Goal: Task Accomplishment & Management: Complete application form

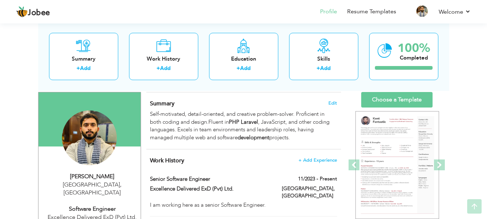
scroll to position [44, 0]
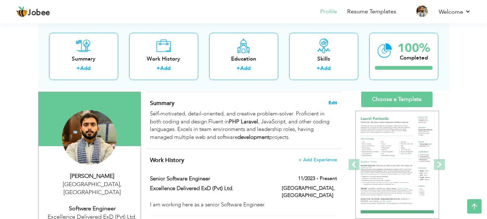
click at [332, 102] on span "Edit" at bounding box center [332, 102] width 9 height 5
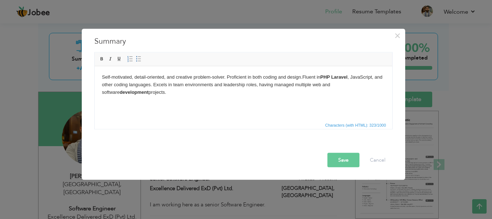
click at [350, 78] on body "Self-motivated, detail-oriented, and creative problem-solver. Proficient in bot…" at bounding box center [243, 84] width 283 height 22
click at [375, 80] on body "Self-motivated, detail-oriented, and creative problem-solver. Proficient in bot…" at bounding box center [243, 84] width 283 height 22
click at [355, 159] on button "Save" at bounding box center [344, 159] width 32 height 14
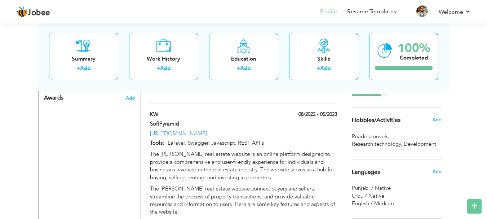
scroll to position [442, 0]
click at [437, 119] on span "Add" at bounding box center [436, 119] width 9 height 6
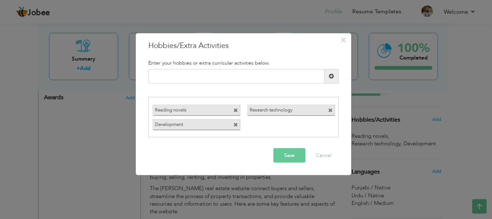
click at [214, 108] on label "Reading novels" at bounding box center [189, 108] width 75 height 9
click at [216, 109] on label "Reading novels" at bounding box center [189, 108] width 75 height 9
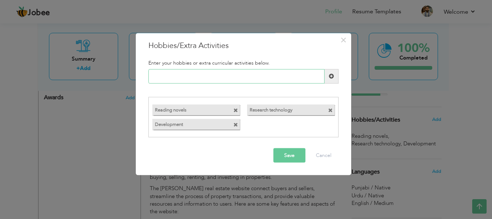
click at [219, 75] on input "text" at bounding box center [236, 76] width 176 height 14
type input "cricket"
click at [333, 76] on span at bounding box center [331, 76] width 5 height 5
click at [294, 153] on button "Save" at bounding box center [289, 155] width 32 height 14
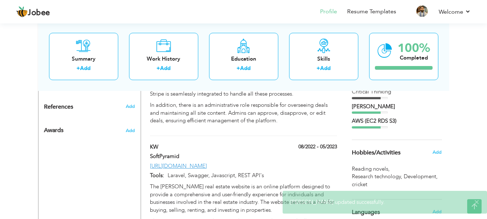
scroll to position [412, 0]
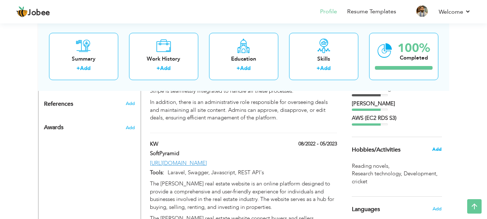
click at [435, 147] on span "Add" at bounding box center [436, 149] width 9 height 6
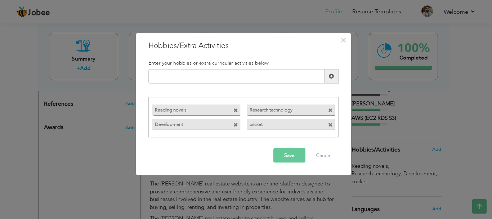
click at [259, 111] on label "Research technology" at bounding box center [284, 108] width 75 height 9
click at [236, 110] on span at bounding box center [235, 110] width 5 height 5
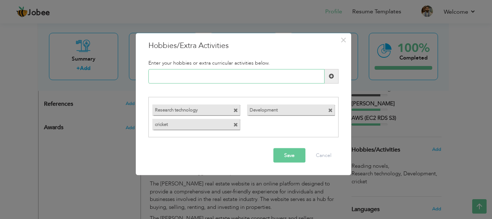
click at [235, 73] on input "text" at bounding box center [236, 76] width 176 height 14
click at [236, 124] on span at bounding box center [235, 125] width 5 height 5
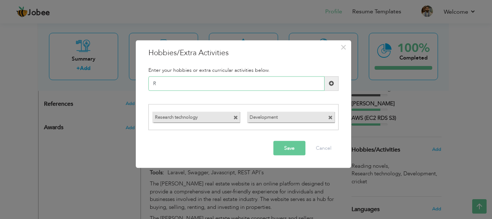
click at [203, 86] on input "R" at bounding box center [236, 83] width 176 height 14
click at [155, 84] on input "cricket" at bounding box center [236, 83] width 176 height 14
click at [209, 90] on input "Cricket" at bounding box center [236, 83] width 176 height 14
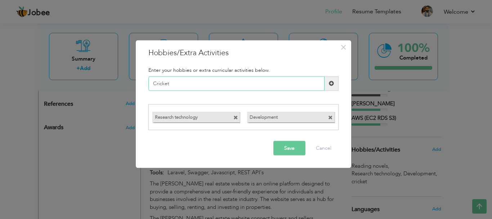
type input "Cricket"
click at [333, 84] on span at bounding box center [331, 83] width 5 height 5
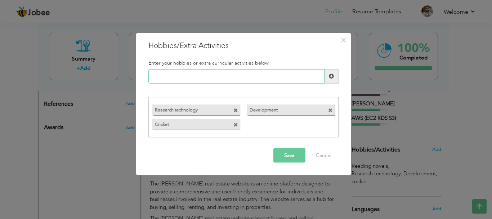
click at [265, 82] on input "text" at bounding box center [236, 76] width 176 height 14
click at [254, 79] on input "Reading Books" at bounding box center [236, 76] width 176 height 14
click at [238, 82] on input "Book Reading" at bounding box center [236, 76] width 176 height 14
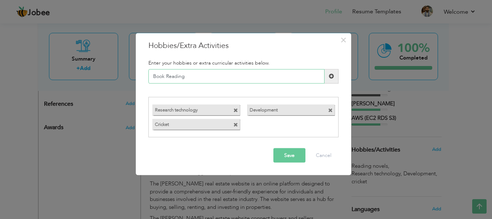
click at [238, 82] on input "Book Reading" at bounding box center [236, 76] width 176 height 14
type input "Book Reading"
click at [329, 77] on span at bounding box center [331, 76] width 5 height 5
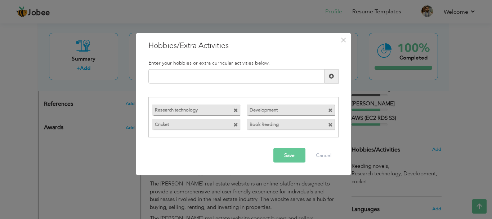
click at [291, 148] on button "Save" at bounding box center [289, 155] width 32 height 14
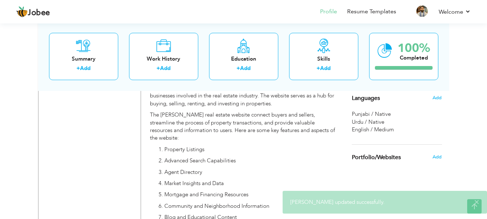
scroll to position [515, 0]
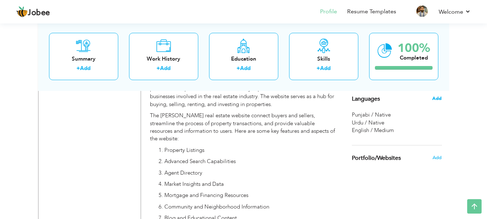
click at [432, 100] on span "Add" at bounding box center [436, 98] width 9 height 6
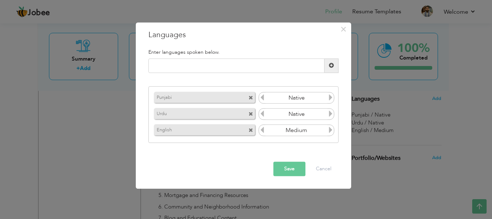
click at [330, 131] on icon at bounding box center [331, 130] width 6 height 6
click at [260, 133] on icon at bounding box center [262, 130] width 6 height 6
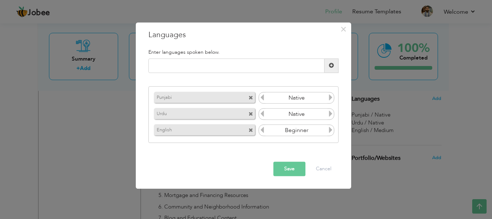
click at [260, 133] on icon at bounding box center [262, 130] width 6 height 6
click at [331, 131] on icon at bounding box center [331, 130] width 6 height 6
click at [330, 131] on icon at bounding box center [331, 130] width 6 height 6
click at [284, 165] on button "Save" at bounding box center [289, 168] width 32 height 14
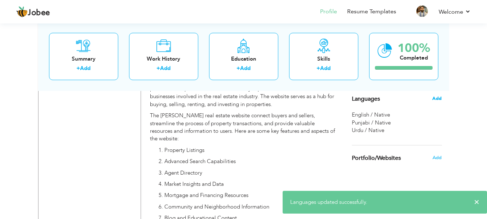
click at [437, 99] on span "Add" at bounding box center [436, 98] width 9 height 6
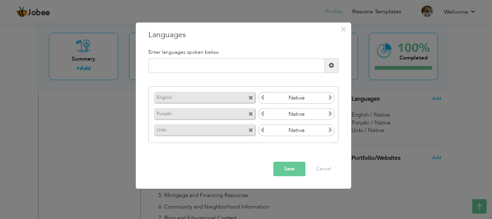
click at [263, 129] on icon at bounding box center [262, 130] width 6 height 6
click at [297, 165] on button "Save" at bounding box center [289, 168] width 32 height 14
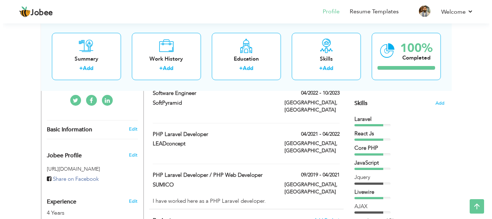
scroll to position [178, 0]
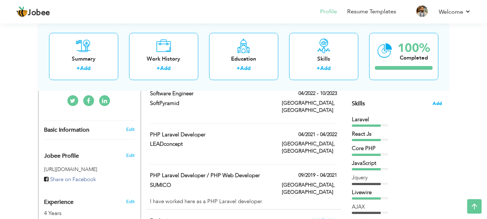
click at [440, 107] on span "Add" at bounding box center [436, 103] width 9 height 7
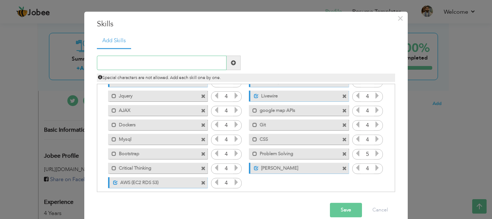
scroll to position [45, 0]
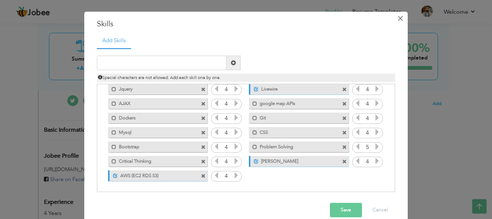
click at [398, 17] on span "×" at bounding box center [400, 18] width 6 height 13
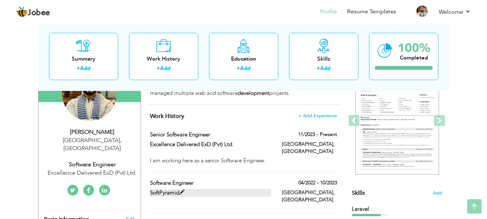
scroll to position [0, 0]
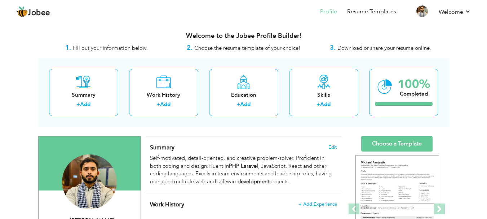
click at [88, 52] on div "1. Fill out your information below." at bounding box center [106, 47] width 137 height 9
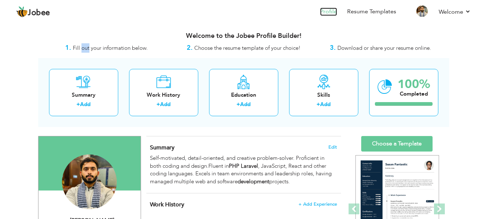
click at [329, 12] on link "Profile" at bounding box center [328, 12] width 17 height 8
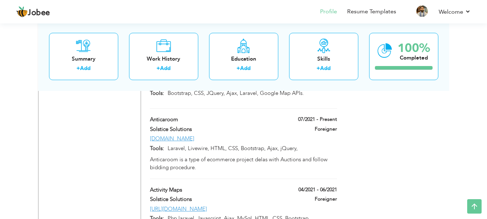
scroll to position [1175, 0]
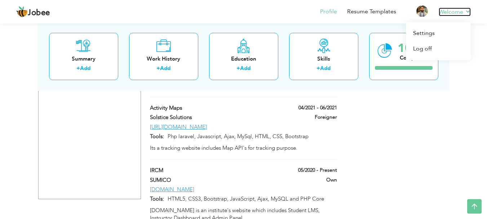
click at [447, 8] on link "Welcome" at bounding box center [454, 12] width 32 height 9
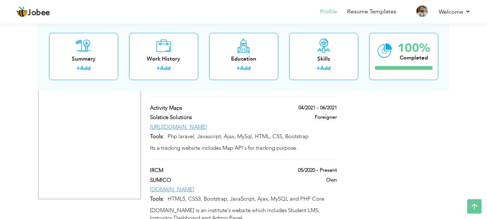
click at [291, 11] on nav "Profile Resume Templates Resume Templates Cover Letters About My Resume Welcome…" at bounding box center [243, 12] width 454 height 19
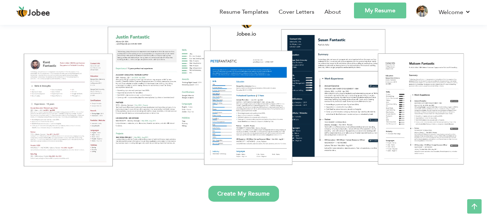
scroll to position [91, 0]
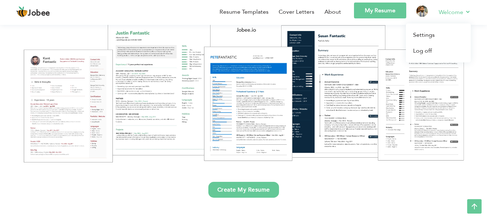
click at [457, 10] on link "Welcome" at bounding box center [454, 12] width 32 height 9
click at [384, 7] on link "My Resume" at bounding box center [380, 11] width 52 height 16
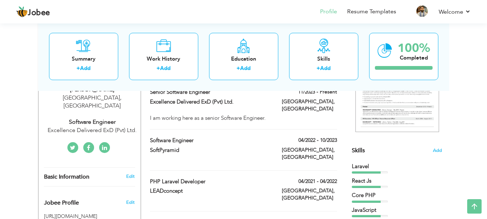
scroll to position [131, 0]
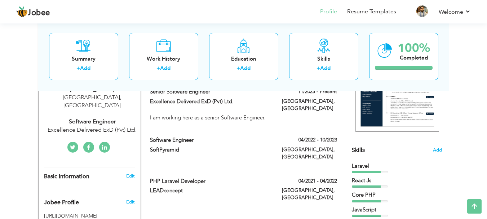
click at [370, 169] on div "Laravel" at bounding box center [397, 166] width 90 height 8
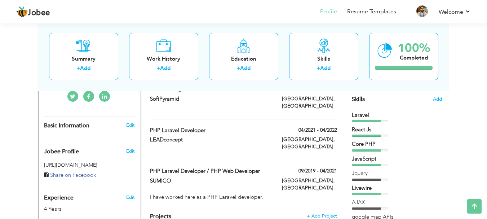
scroll to position [183, 0]
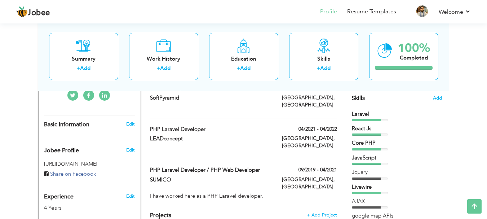
click at [368, 169] on div "Jquery" at bounding box center [397, 172] width 90 height 8
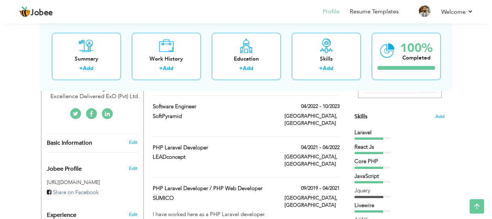
scroll to position [164, 0]
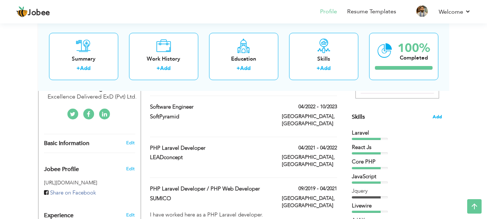
click at [438, 116] on span "Add" at bounding box center [436, 116] width 9 height 7
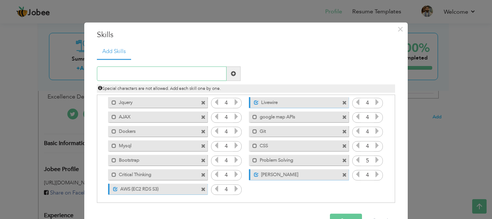
scroll to position [45, 0]
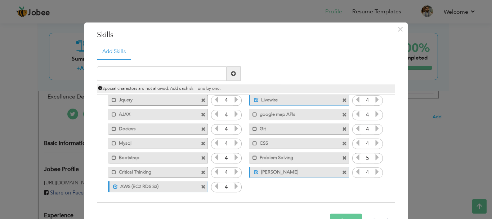
click at [185, 182] on label "AWS (EC2 RDS S3)" at bounding box center [154, 185] width 72 height 9
click at [185, 182] on label "AWS (EC2 RDS S3)" at bounding box center [152, 185] width 73 height 9
click at [185, 182] on label "AWS (EC2 RDS S3)" at bounding box center [154, 185] width 72 height 9
click at [185, 182] on label "AWS (EC2 RDS S3)" at bounding box center [152, 185] width 73 height 9
click at [185, 182] on label "AWS (EC2 RDS S3)" at bounding box center [154, 185] width 72 height 9
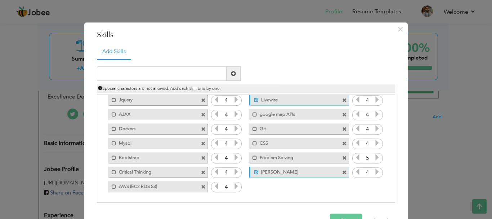
click at [185, 182] on label "AWS (EC2 RDS S3)" at bounding box center [152, 185] width 73 height 9
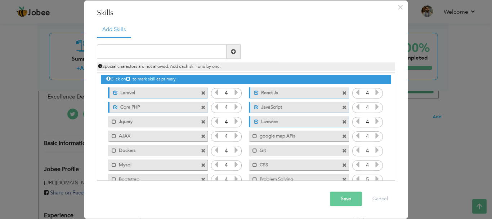
scroll to position [0, 0]
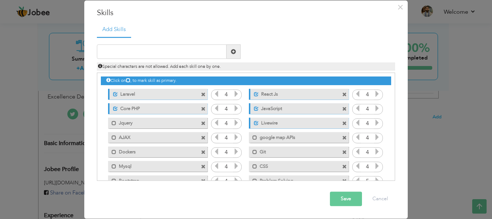
click at [202, 123] on span at bounding box center [203, 123] width 5 height 5
click at [201, 123] on span at bounding box center [203, 123] width 5 height 5
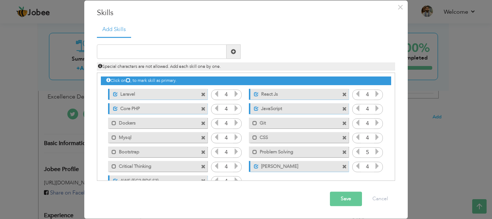
click at [201, 123] on span at bounding box center [203, 123] width 5 height 5
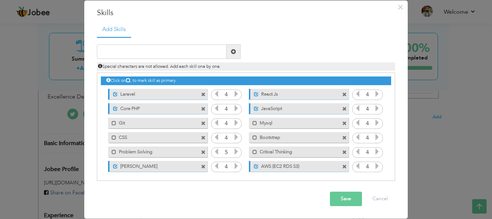
click at [201, 123] on span at bounding box center [203, 123] width 5 height 5
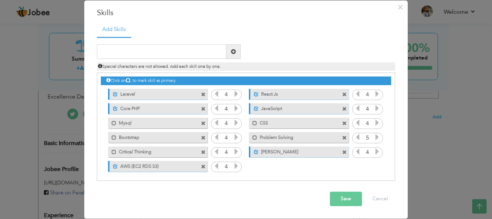
click at [201, 123] on span at bounding box center [203, 123] width 5 height 5
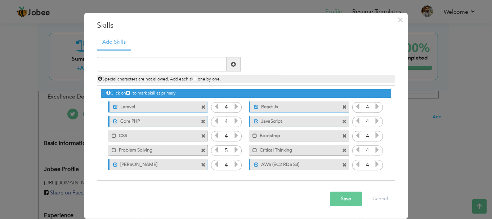
click at [201, 123] on span at bounding box center [203, 121] width 5 height 5
click at [342, 123] on span at bounding box center [344, 121] width 5 height 5
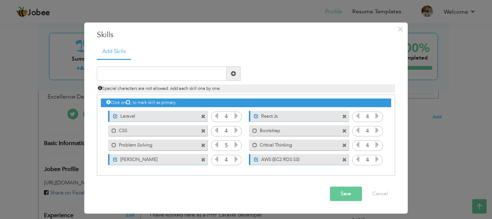
scroll to position [0, 0]
click at [200, 123] on div "Mark as primary skill. CSS" at bounding box center [156, 130] width 110 height 14
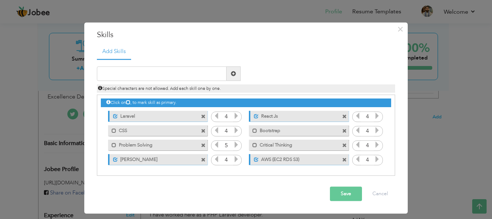
click at [200, 123] on div "Mark as primary skill. CSS" at bounding box center [156, 130] width 110 height 14
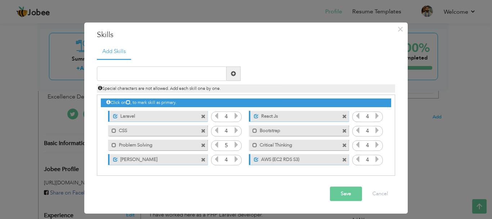
click at [200, 123] on div "Mark as primary skill. CSS" at bounding box center [156, 130] width 110 height 14
click at [204, 134] on div "Mark as primary skill. CSS" at bounding box center [157, 130] width 99 height 11
click at [201, 132] on span at bounding box center [203, 131] width 5 height 5
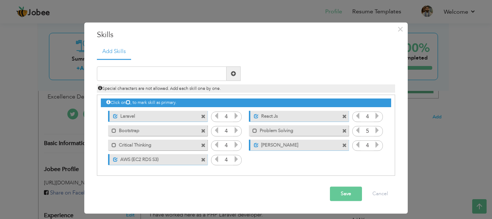
click at [344, 133] on span at bounding box center [344, 131] width 5 height 5
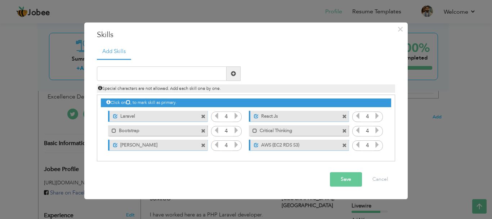
click at [202, 129] on span at bounding box center [203, 131] width 5 height 5
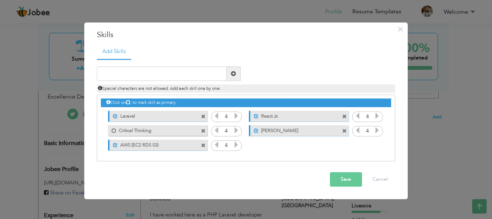
click at [348, 132] on span at bounding box center [345, 129] width 6 height 8
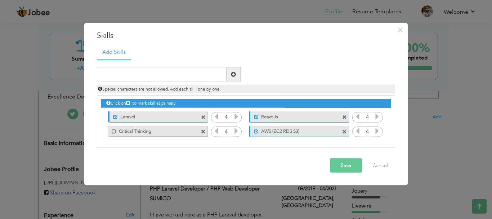
click at [344, 131] on span at bounding box center [344, 131] width 5 height 5
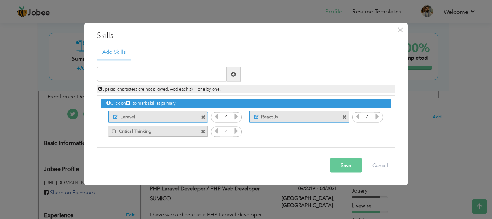
click at [205, 131] on span at bounding box center [203, 131] width 5 height 5
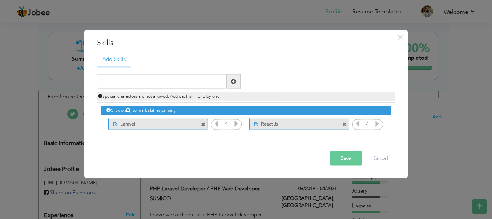
click at [344, 125] on span at bounding box center [344, 124] width 5 height 5
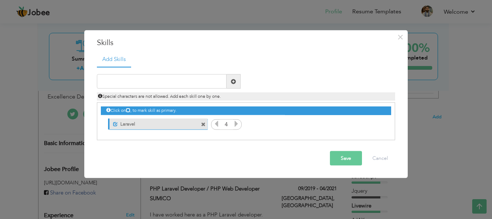
click at [229, 82] on span at bounding box center [234, 81] width 14 height 14
type input "L"
type input "r"
type input "React Js"
click at [232, 82] on span at bounding box center [233, 81] width 5 height 5
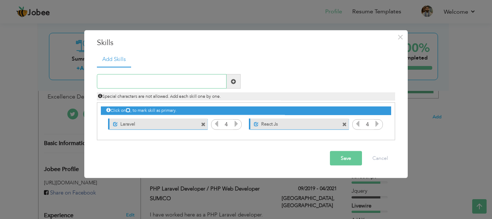
click at [202, 85] on input "text" at bounding box center [162, 81] width 130 height 14
type input "[PERSON_NAME]"
click at [232, 82] on span at bounding box center [233, 81] width 5 height 5
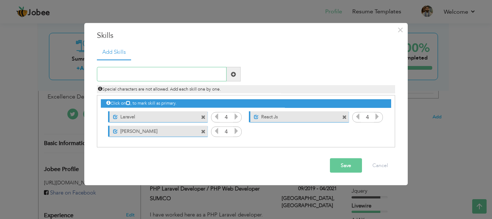
click at [195, 78] on input "text" at bounding box center [162, 74] width 130 height 14
type input "Livewire"
click at [231, 72] on span at bounding box center [233, 73] width 5 height 5
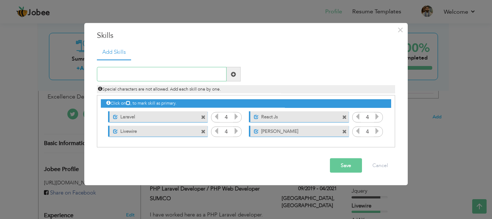
click at [191, 80] on input "text" at bounding box center [162, 74] width 130 height 14
click at [103, 73] on input "tailwind CSS" at bounding box center [162, 74] width 130 height 14
click at [101, 73] on input "Tailwind CSS" at bounding box center [162, 74] width 130 height 14
click at [140, 73] on input "Tailwind CSS" at bounding box center [162, 74] width 130 height 14
type input "Tailwind CSS"
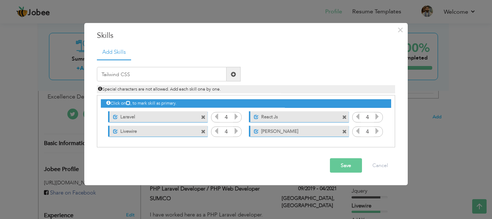
click at [237, 76] on span at bounding box center [234, 74] width 14 height 14
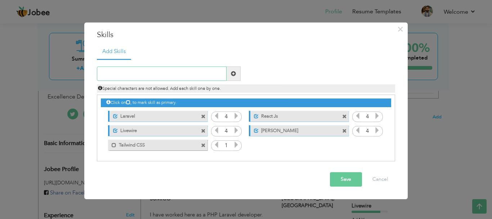
click at [197, 74] on input "text" at bounding box center [162, 74] width 130 height 14
type input "Google Map Apis"
click at [236, 70] on span at bounding box center [234, 74] width 14 height 14
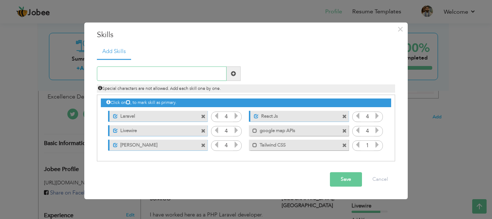
click at [191, 71] on input "text" at bounding box center [162, 74] width 130 height 14
type input "Dockers"
click at [234, 75] on span at bounding box center [233, 73] width 5 height 5
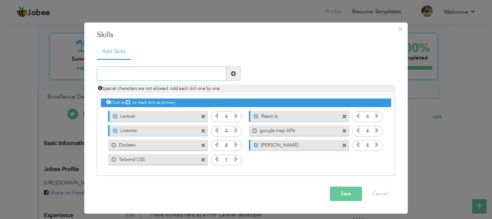
click at [184, 75] on input "text" at bounding box center [162, 74] width 130 height 14
type input "Git"
click at [235, 74] on span at bounding box center [233, 73] width 5 height 5
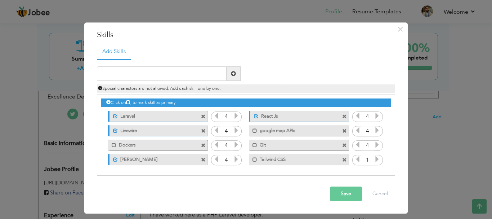
drag, startPoint x: 154, startPoint y: 157, endPoint x: 162, endPoint y: 128, distance: 30.1
click at [162, 128] on div "Click on , to mark skill as primary. Unmark as primary skill. Laravel 4 React J…" at bounding box center [246, 130] width 290 height 71
click at [202, 144] on span at bounding box center [203, 145] width 5 height 5
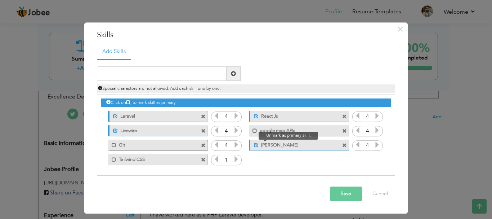
click at [257, 144] on span at bounding box center [256, 145] width 5 height 5
click at [257, 144] on span at bounding box center [255, 145] width 5 height 5
click at [343, 144] on span at bounding box center [344, 145] width 5 height 5
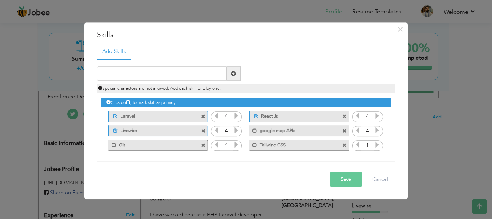
click at [346, 130] on span at bounding box center [344, 131] width 5 height 5
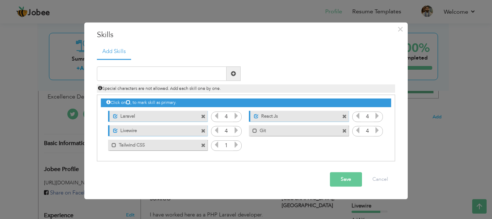
click at [345, 119] on div "Unmark as primary skill. React Js" at bounding box center [298, 116] width 99 height 11
click at [345, 129] on span at bounding box center [344, 131] width 5 height 5
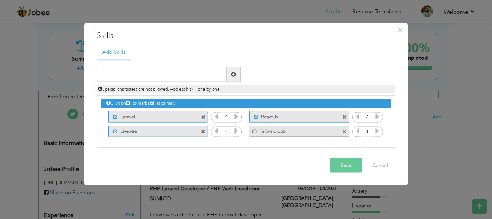
click at [343, 129] on span at bounding box center [344, 131] width 5 height 5
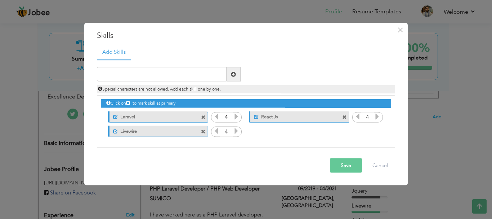
click at [204, 132] on span at bounding box center [203, 131] width 5 height 5
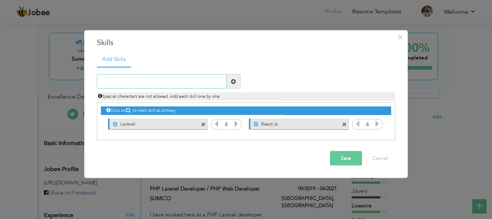
click at [190, 84] on input "text" at bounding box center [162, 81] width 130 height 14
type input "[PERSON_NAME]"
click at [238, 81] on span at bounding box center [234, 81] width 14 height 14
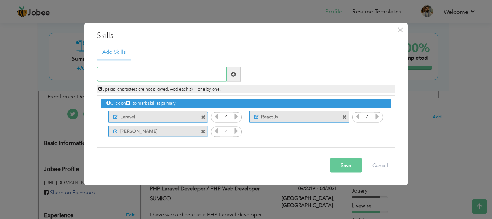
click at [194, 76] on input "text" at bounding box center [162, 74] width 130 height 14
type input "Livewire"
click at [233, 76] on span at bounding box center [233, 73] width 5 height 5
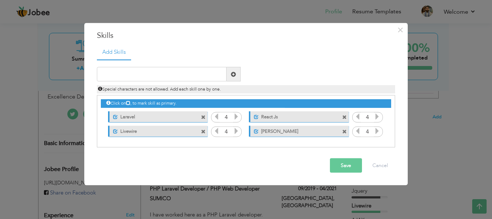
drag, startPoint x: 267, startPoint y: 130, endPoint x: 172, endPoint y: 130, distance: 94.8
click at [172, 130] on div "Click on , to mark skill as primary. Unmark as primary skill. Laravel 4 React J…" at bounding box center [246, 116] width 290 height 43
click at [202, 133] on span at bounding box center [203, 131] width 5 height 5
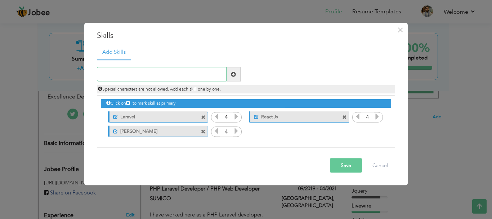
click at [204, 74] on input "text" at bounding box center [162, 74] width 130 height 14
type input "Livewire"
click at [233, 74] on span at bounding box center [233, 73] width 5 height 5
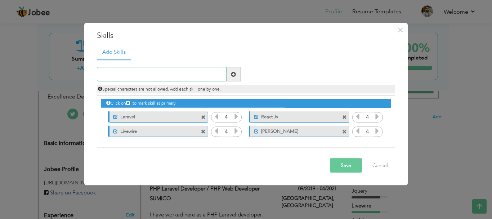
click at [205, 72] on input "text" at bounding box center [162, 74] width 130 height 14
type input "Tailwind CSS"
click at [237, 76] on span at bounding box center [234, 74] width 14 height 14
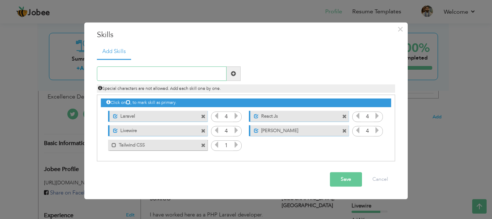
click at [164, 70] on input "text" at bounding box center [162, 74] width 130 height 14
type input "G"
click at [103, 72] on input "Map Api's" at bounding box center [162, 74] width 130 height 14
type input "Google Map Api's"
click at [233, 71] on span at bounding box center [233, 73] width 5 height 5
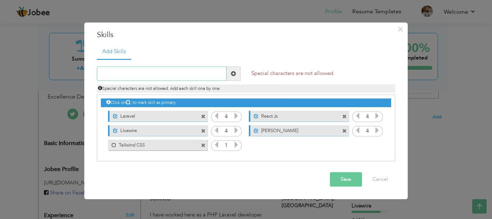
click at [206, 77] on input "text" at bounding box center [162, 74] width 130 height 14
click at [125, 73] on input "Google map api" at bounding box center [162, 74] width 130 height 14
click at [134, 73] on input "Google Map api" at bounding box center [162, 74] width 130 height 14
type input "Google Map Api"
click at [237, 76] on span at bounding box center [234, 74] width 14 height 14
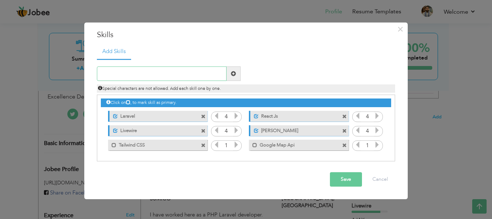
click at [176, 72] on input "text" at bounding box center [162, 74] width 130 height 14
type input "Dockers"
click at [231, 75] on span at bounding box center [234, 74] width 14 height 14
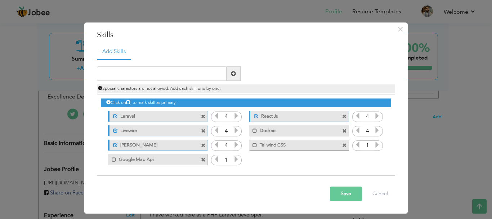
click at [346, 129] on span at bounding box center [344, 131] width 5 height 5
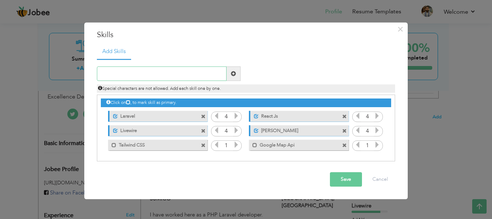
click at [169, 75] on input "text" at bounding box center [162, 74] width 130 height 14
type input "Docker"
click at [232, 73] on span at bounding box center [233, 73] width 5 height 5
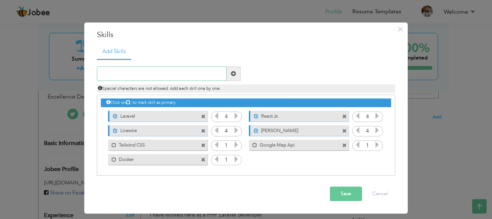
click at [195, 72] on input "text" at bounding box center [162, 74] width 130 height 14
type input "Github"
click at [235, 75] on span at bounding box center [233, 73] width 5 height 5
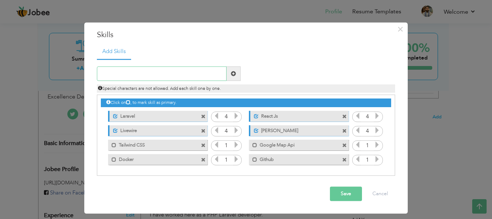
click at [201, 74] on input "text" at bounding box center [162, 74] width 130 height 14
type input "MySql"
click at [233, 74] on span at bounding box center [233, 73] width 5 height 5
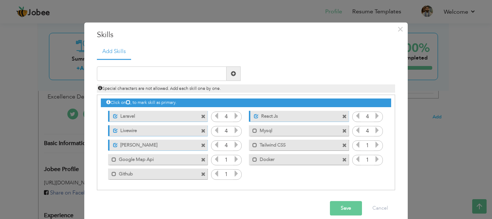
click at [342, 131] on span at bounding box center [344, 131] width 5 height 5
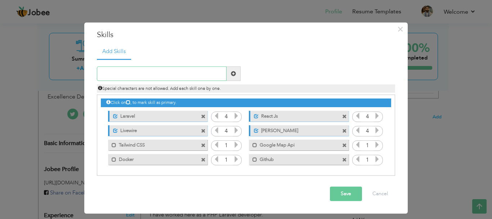
click at [183, 71] on input "text" at bounding box center [162, 74] width 130 height 14
type input "Mysql"
click at [231, 71] on span at bounding box center [233, 73] width 5 height 5
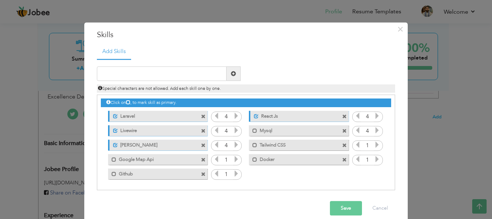
click at [342, 130] on span at bounding box center [344, 131] width 5 height 5
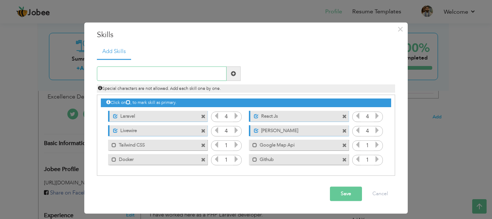
click at [155, 71] on input "text" at bounding box center [162, 74] width 130 height 14
click at [110, 74] on input "Mysql database" at bounding box center [162, 74] width 130 height 14
click at [150, 74] on input "MySql database" at bounding box center [162, 74] width 130 height 14
click at [119, 73] on input "MySql database" at bounding box center [162, 74] width 130 height 14
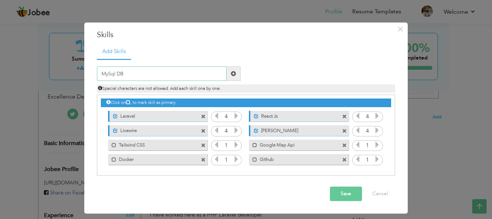
type input "MySql DB"
click at [233, 74] on span at bounding box center [233, 73] width 5 height 5
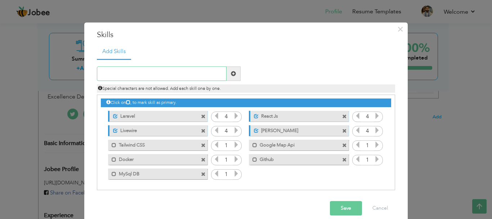
click at [182, 76] on input "text" at bounding box center [162, 74] width 130 height 14
type input "MongoDB"
click at [231, 73] on span at bounding box center [233, 73] width 5 height 5
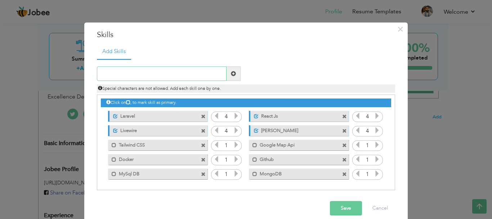
click at [203, 75] on input "text" at bounding box center [162, 74] width 130 height 14
type input "AWS (EC2 RDS S3)"
click at [227, 74] on span at bounding box center [234, 74] width 14 height 14
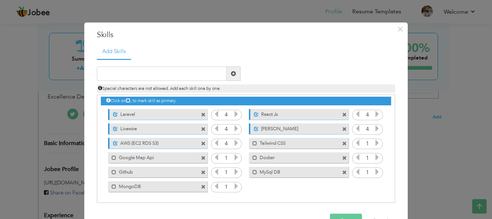
scroll to position [22, 0]
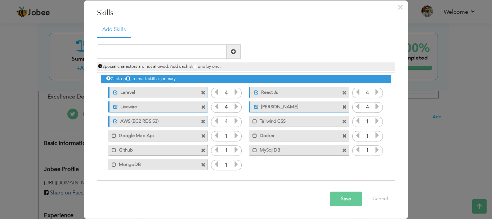
click at [343, 200] on button "Save" at bounding box center [346, 199] width 32 height 14
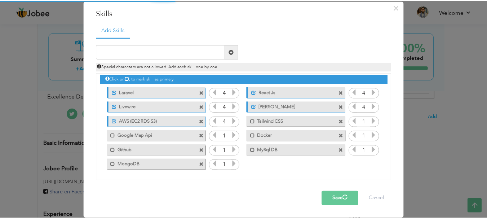
scroll to position [0, 0]
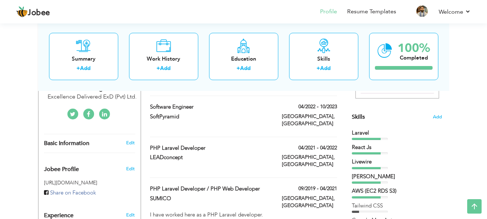
click at [144, 21] on nav "Profile Resume Templates Resume Templates Cover Letters About My Resume Welcome…" at bounding box center [243, 12] width 454 height 19
click at [130, 17] on nav "Profile Resume Templates Resume Templates Cover Letters About My Resume Welcome…" at bounding box center [243, 12] width 454 height 19
click at [130, 7] on nav "Profile Resume Templates Resume Templates Cover Letters About My Resume Welcome…" at bounding box center [243, 12] width 454 height 19
